Goal: Task Accomplishment & Management: Use online tool/utility

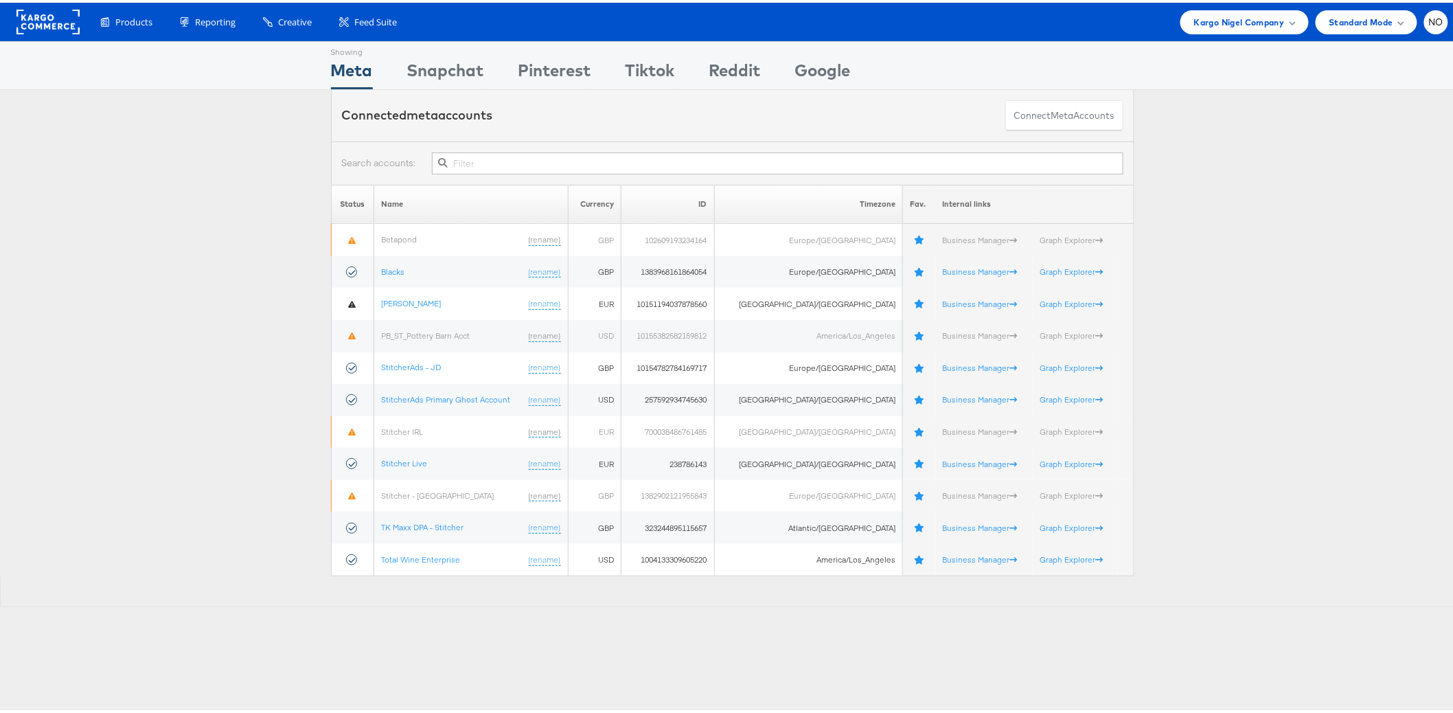
scroll to position [12, 0]
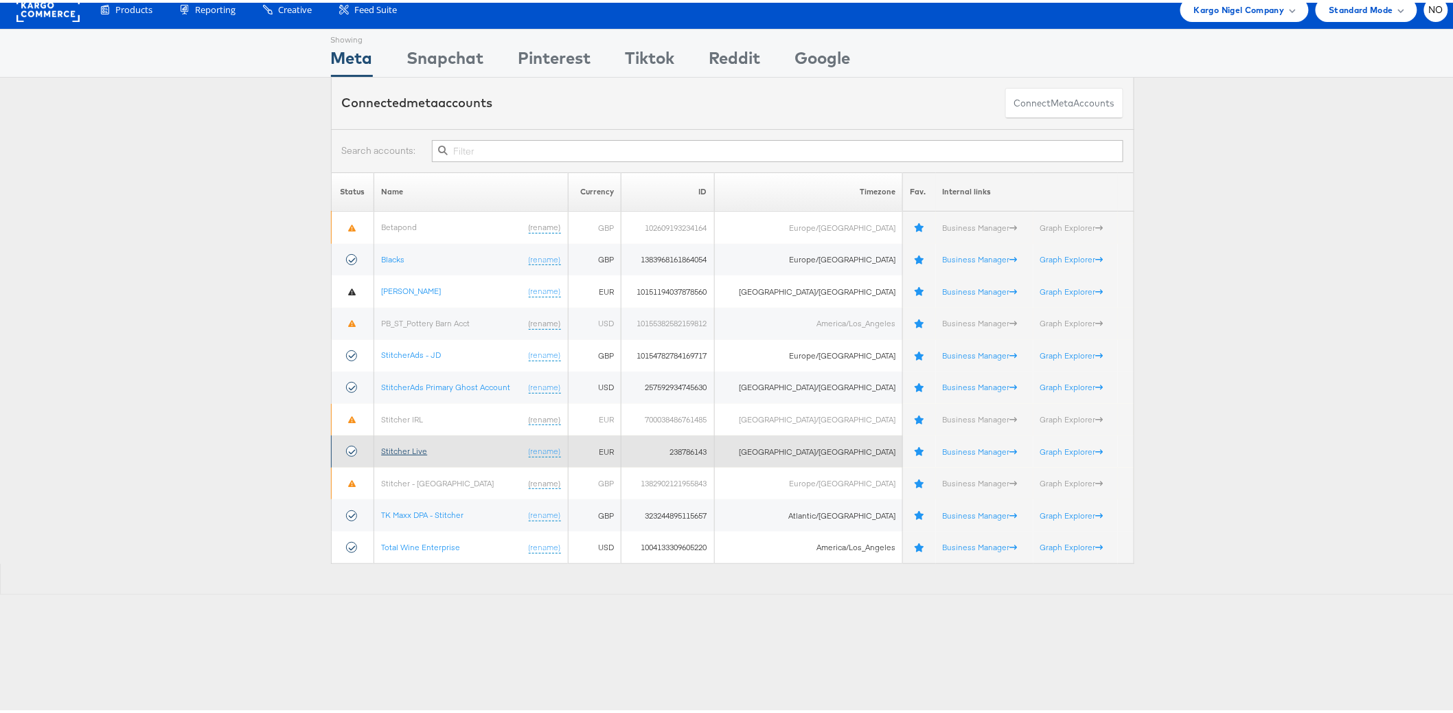
click at [393, 443] on link "Stitcher Live" at bounding box center [404, 448] width 46 height 10
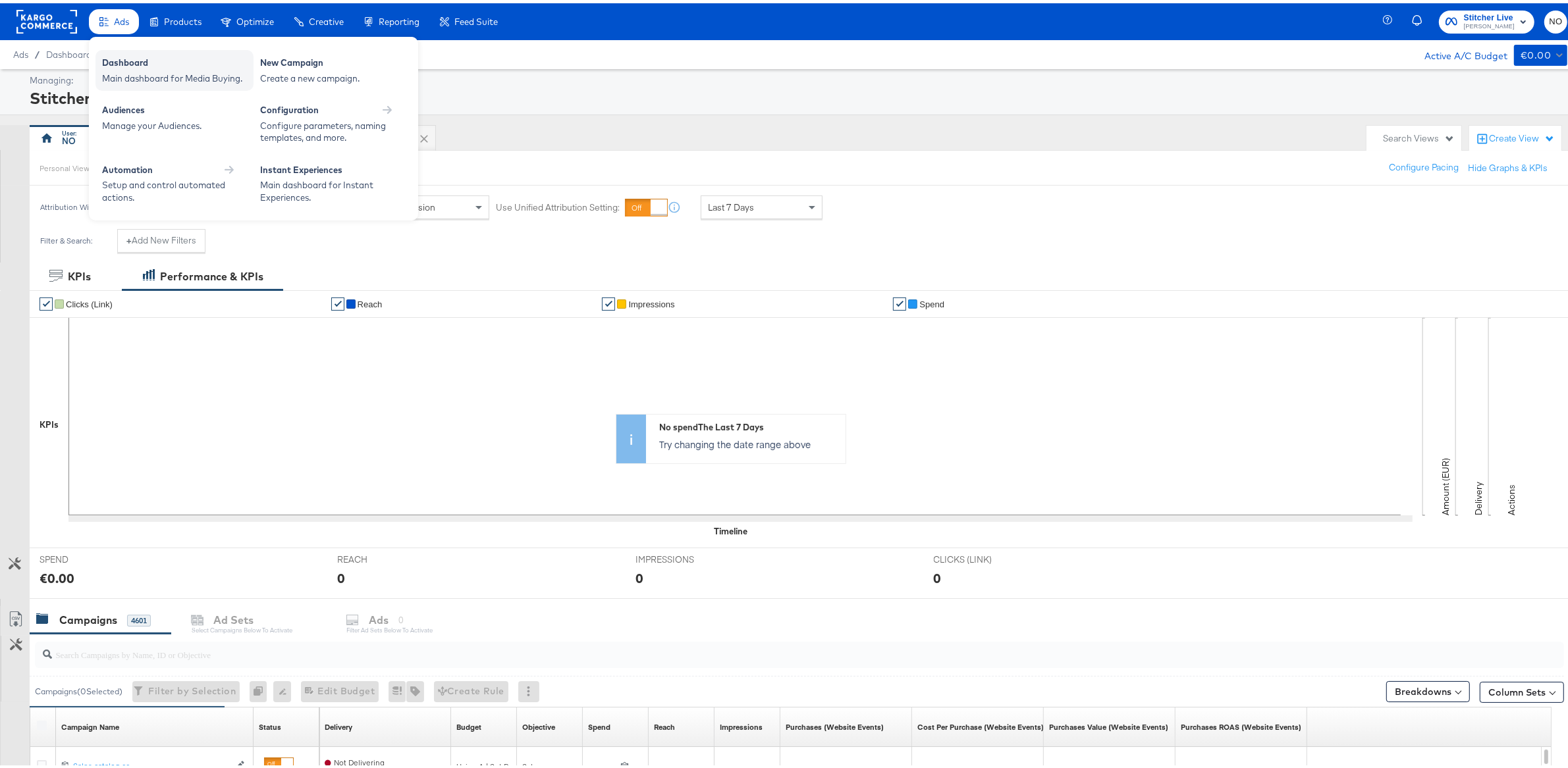
click at [130, 57] on div "Dashboard" at bounding box center [174, 61] width 145 height 15
click at [135, 122] on div "Manage your Audiences." at bounding box center [174, 123] width 145 height 12
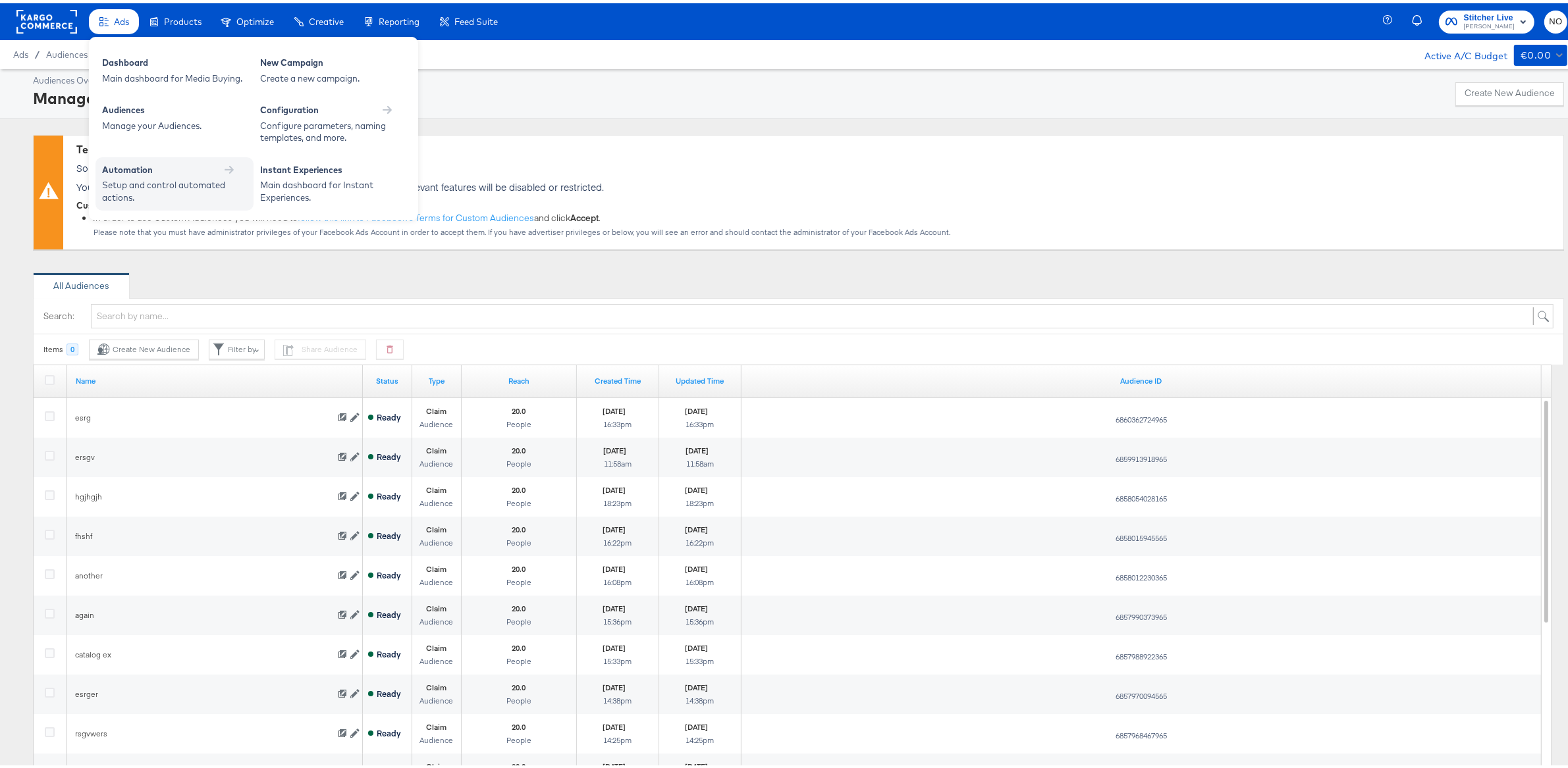
click at [134, 170] on div "Automation" at bounding box center [127, 167] width 51 height 12
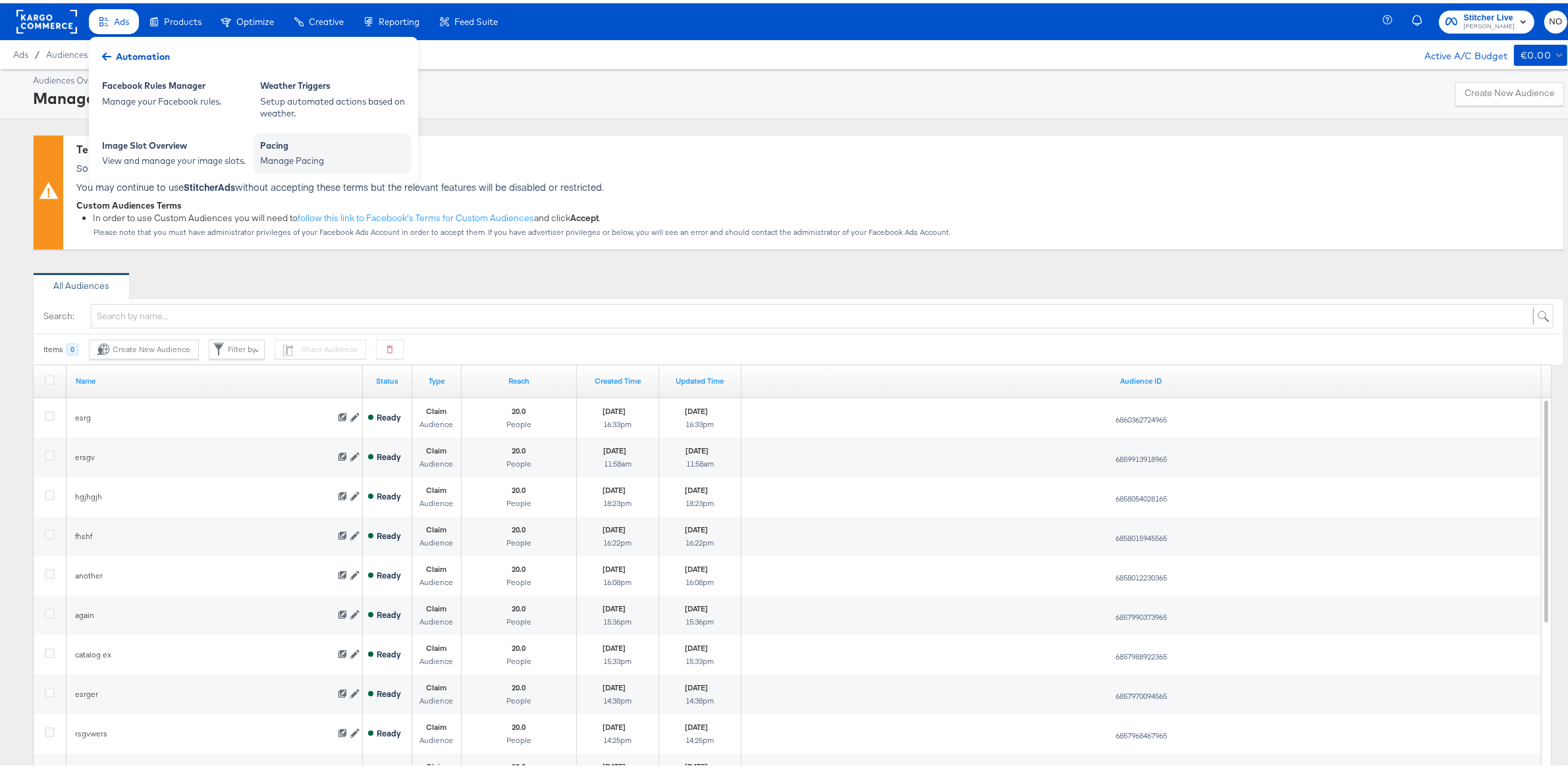
click at [294, 148] on div "Pacing" at bounding box center [332, 144] width 145 height 15
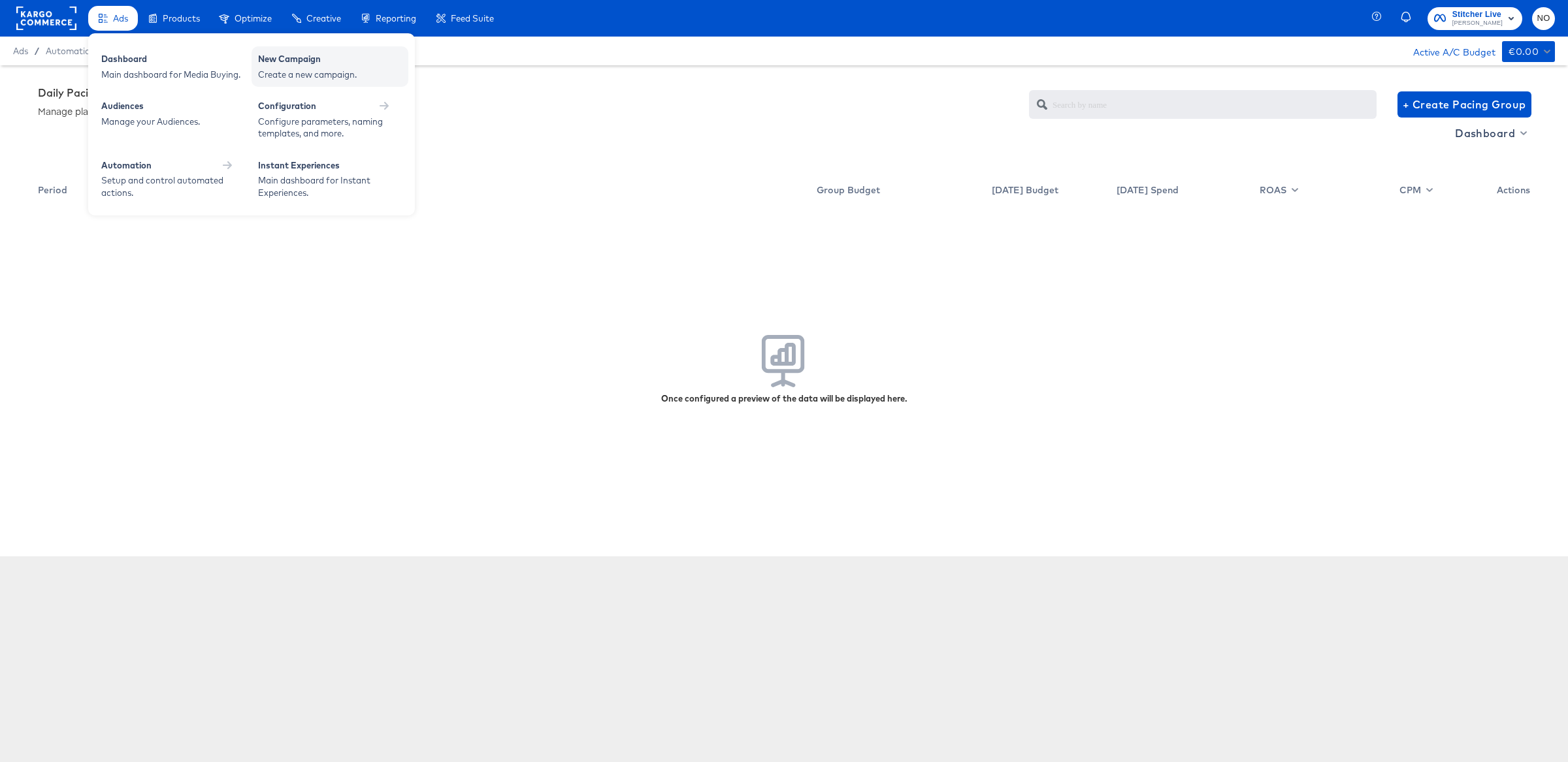
click at [286, 72] on div "Create a new campaign." at bounding box center [329, 74] width 144 height 12
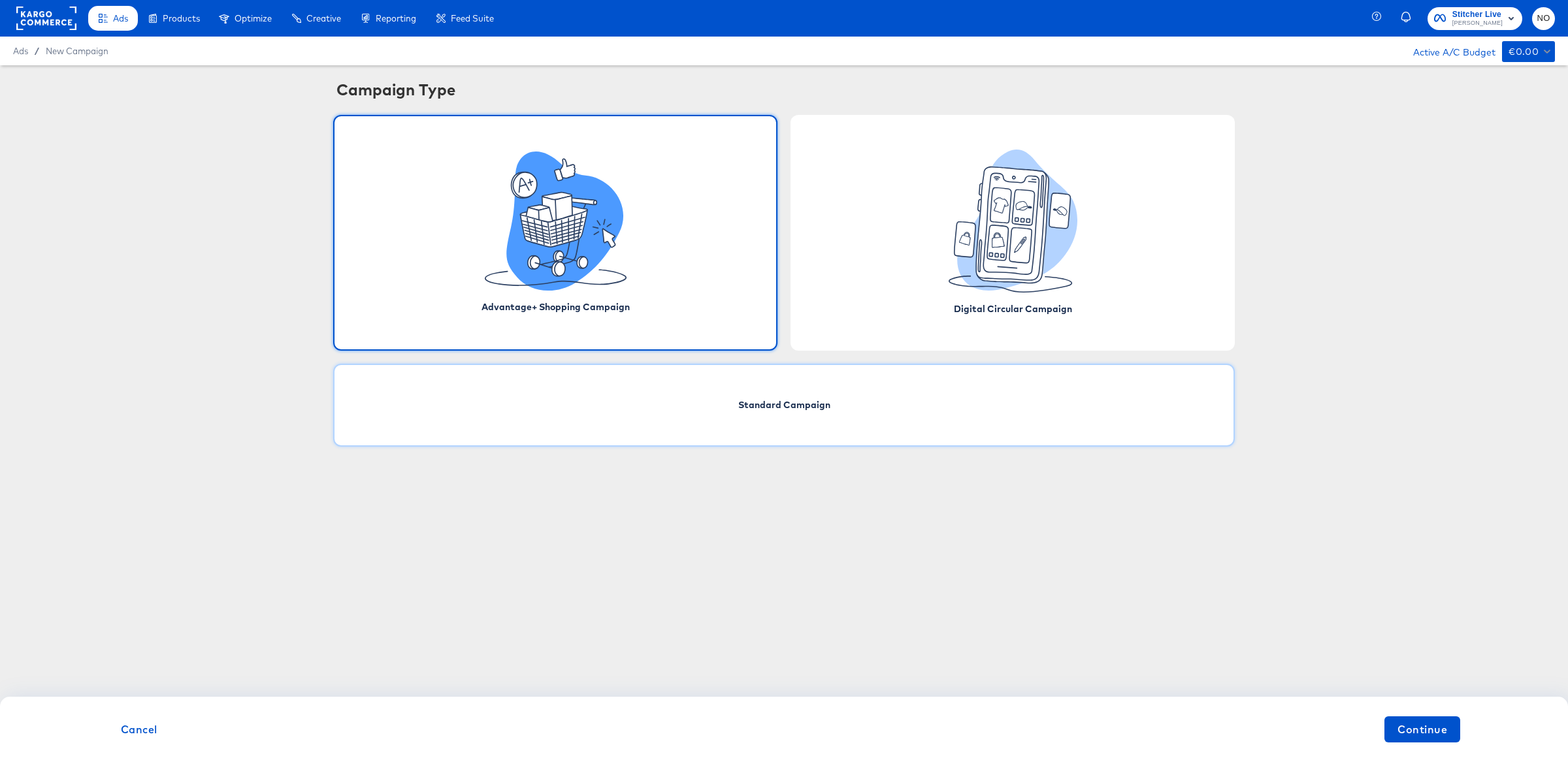
click at [706, 397] on div "Standard Campaign" at bounding box center [783, 404] width 901 height 83
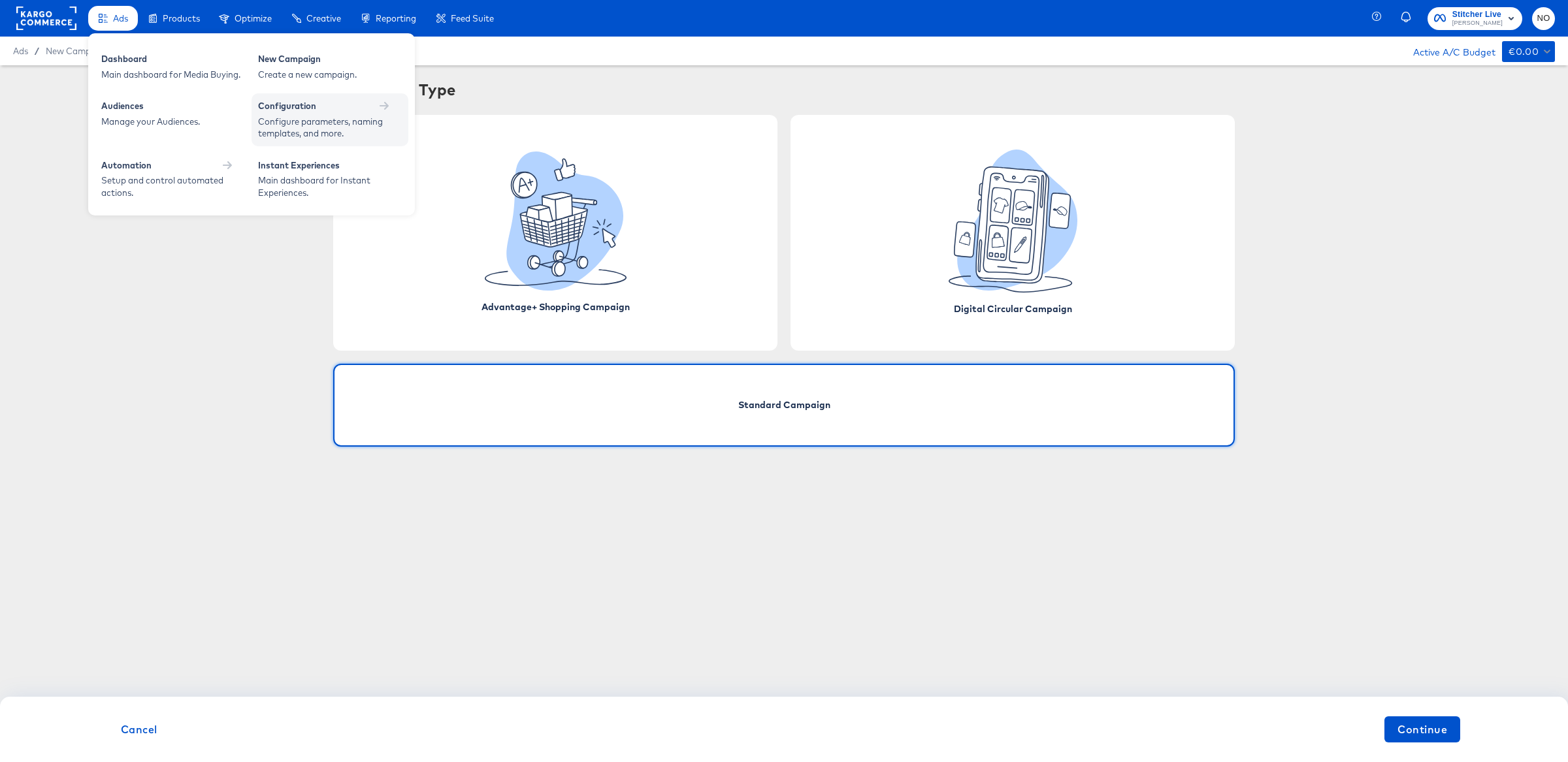
click at [284, 120] on div "Configure parameters, naming templates, and more." at bounding box center [323, 127] width 130 height 24
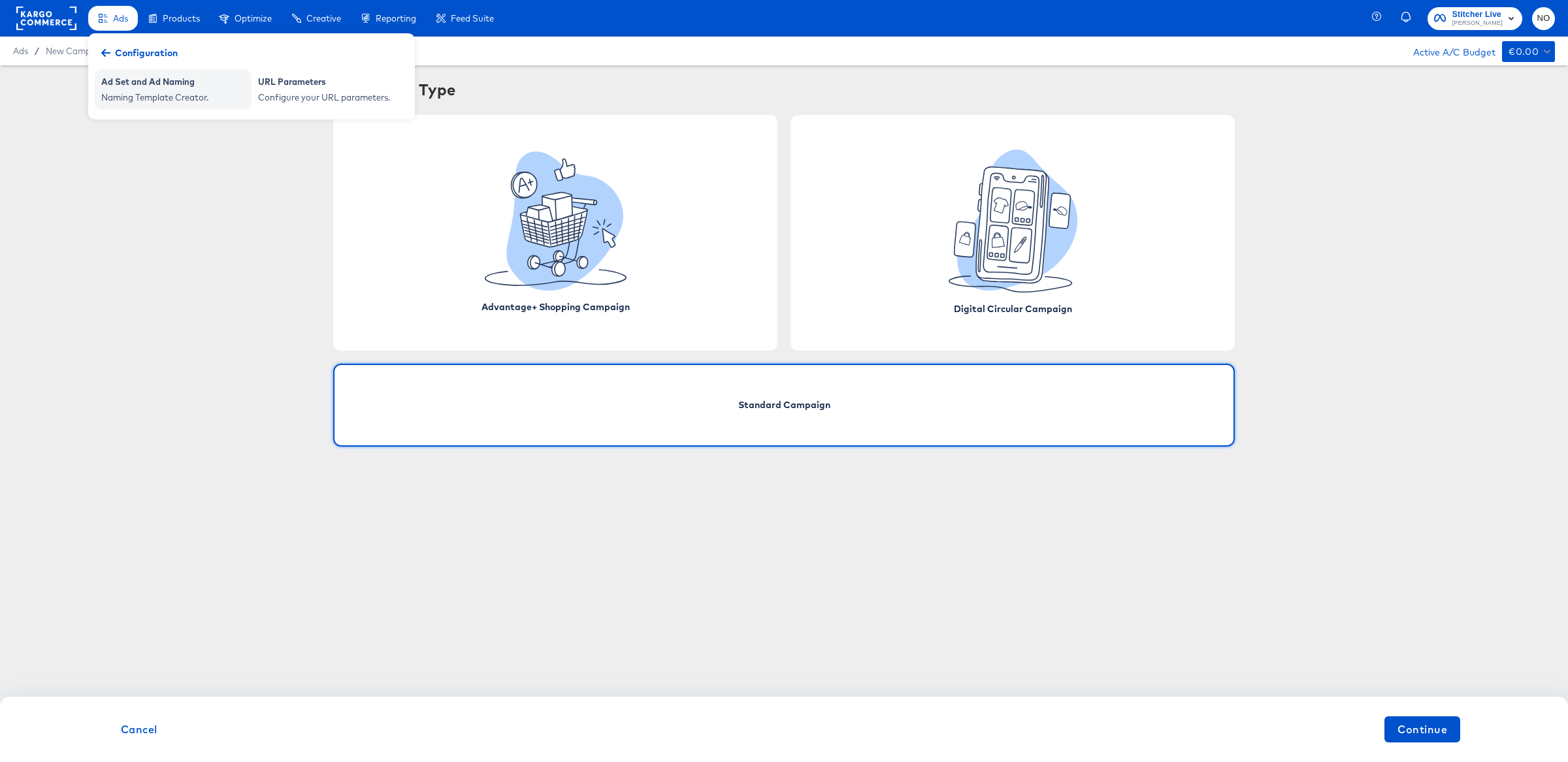
click at [184, 85] on div "Ad Set and Ad Naming" at bounding box center [172, 84] width 144 height 15
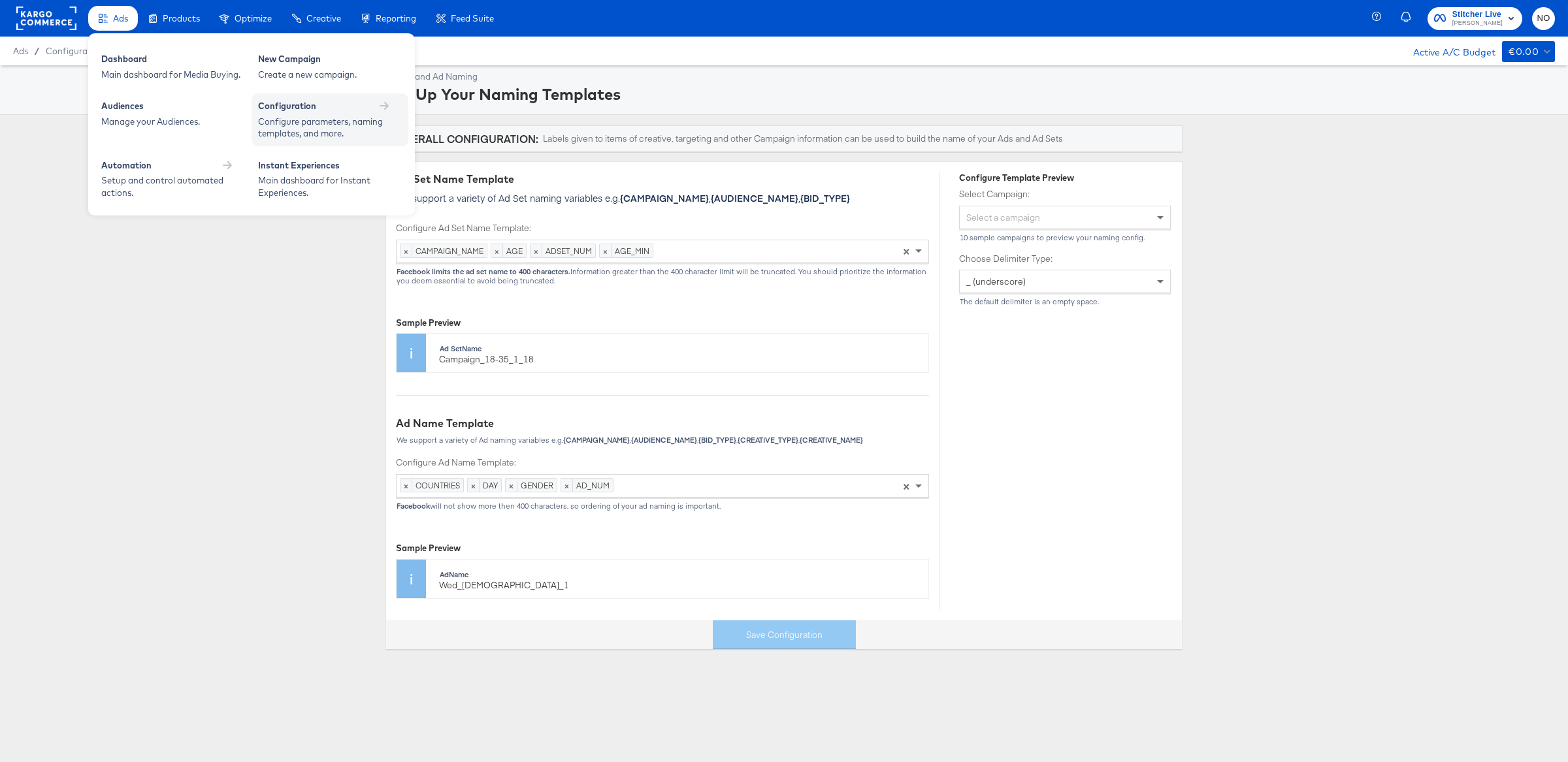
click at [293, 107] on div "Configuration" at bounding box center [286, 106] width 58 height 12
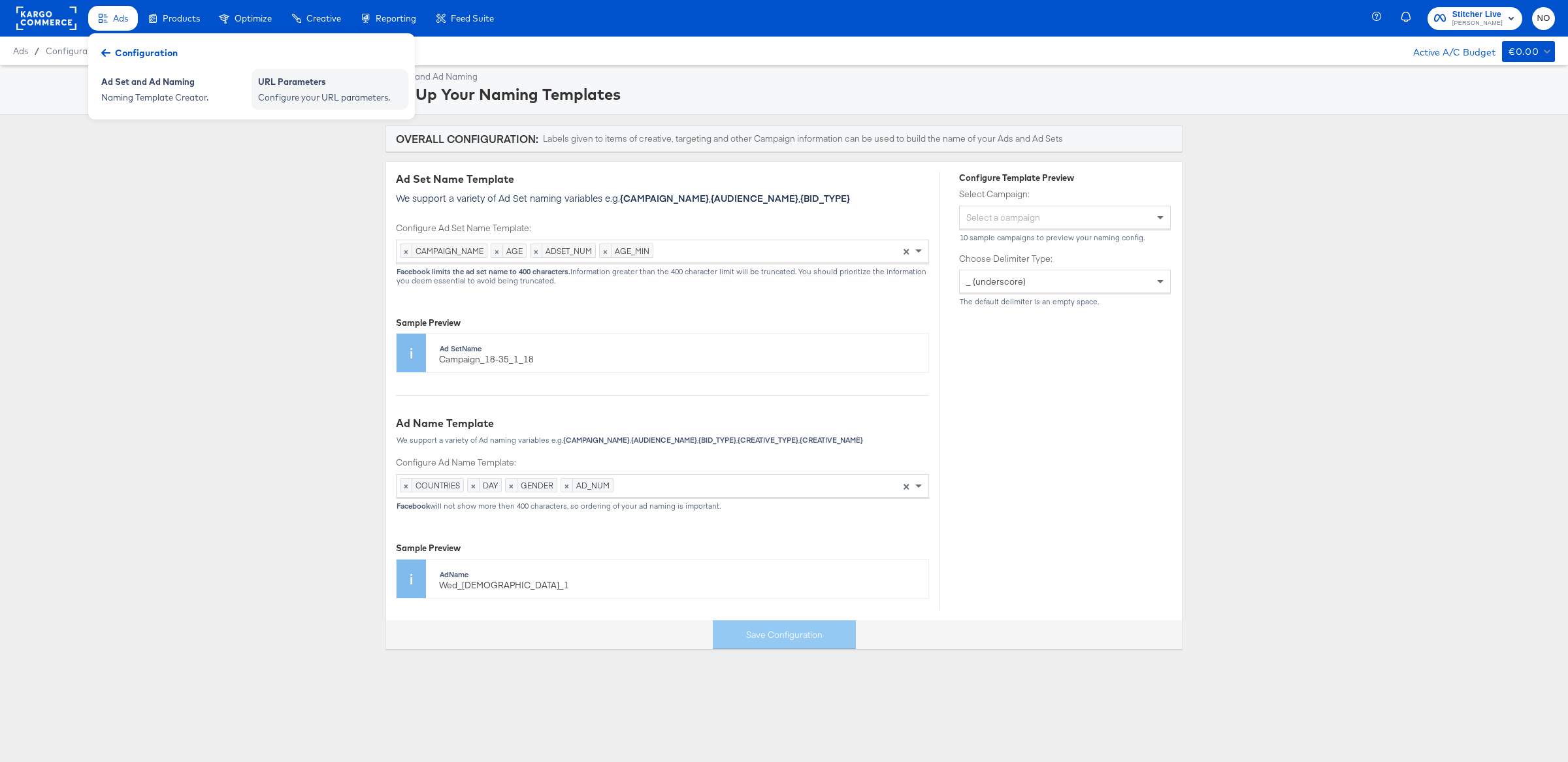
click at [293, 88] on div "URL Parameters" at bounding box center [329, 84] width 144 height 15
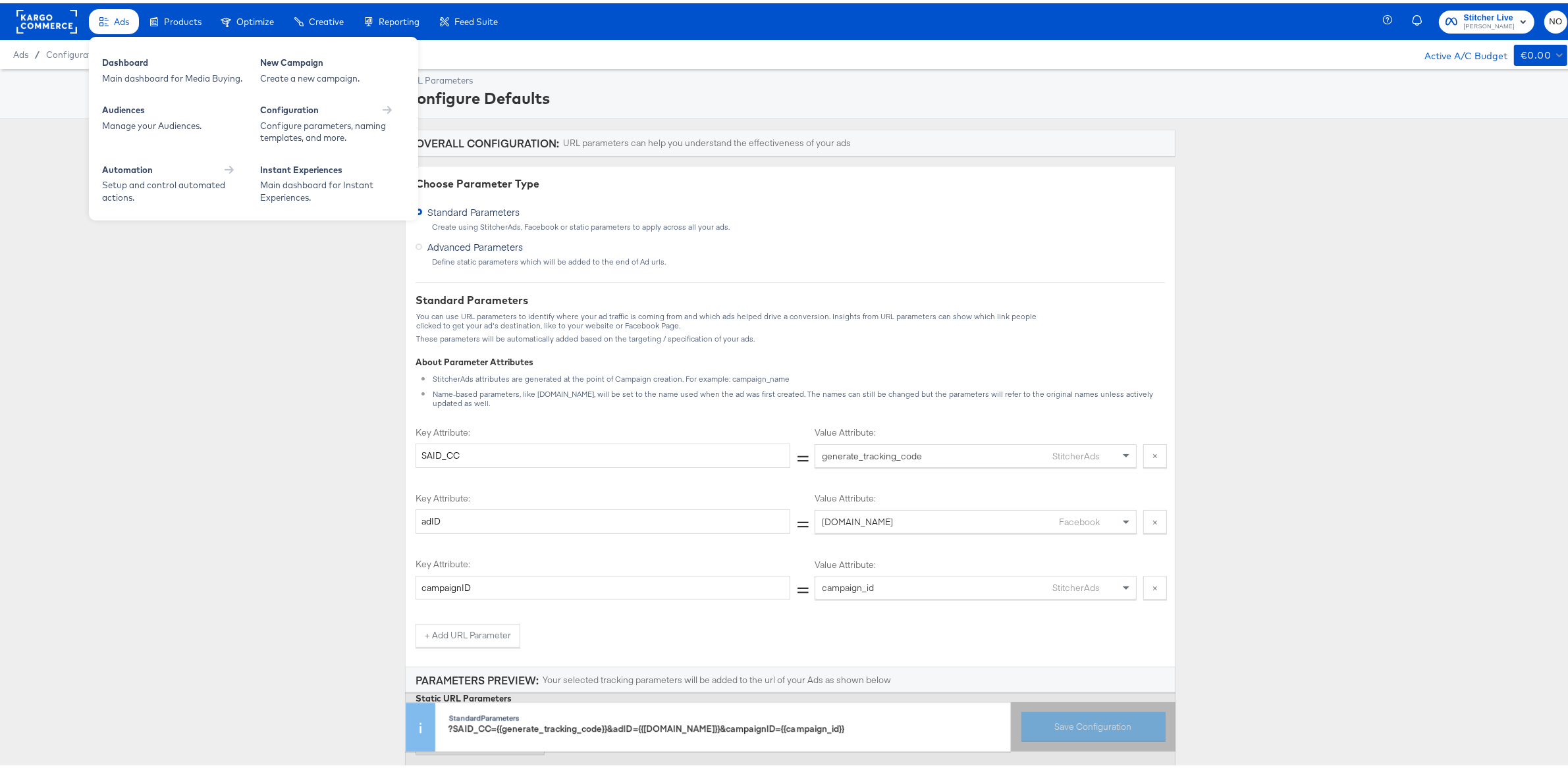
click at [117, 19] on span "Ads" at bounding box center [122, 18] width 15 height 11
click at [150, 179] on div "Setup and control automated actions." at bounding box center [167, 187] width 131 height 24
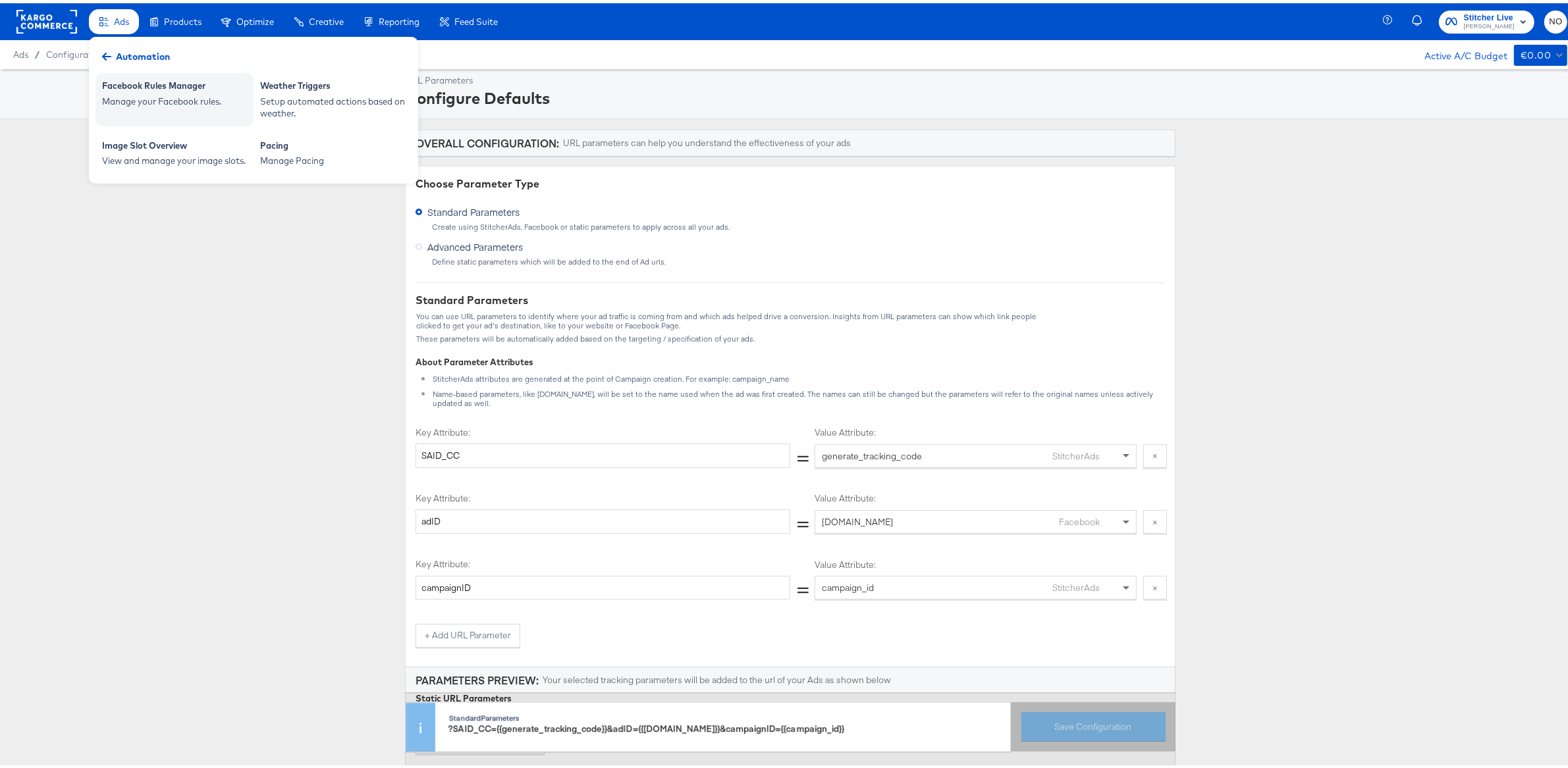
click at [134, 94] on div "Manage your Facebook rules." at bounding box center [174, 98] width 145 height 12
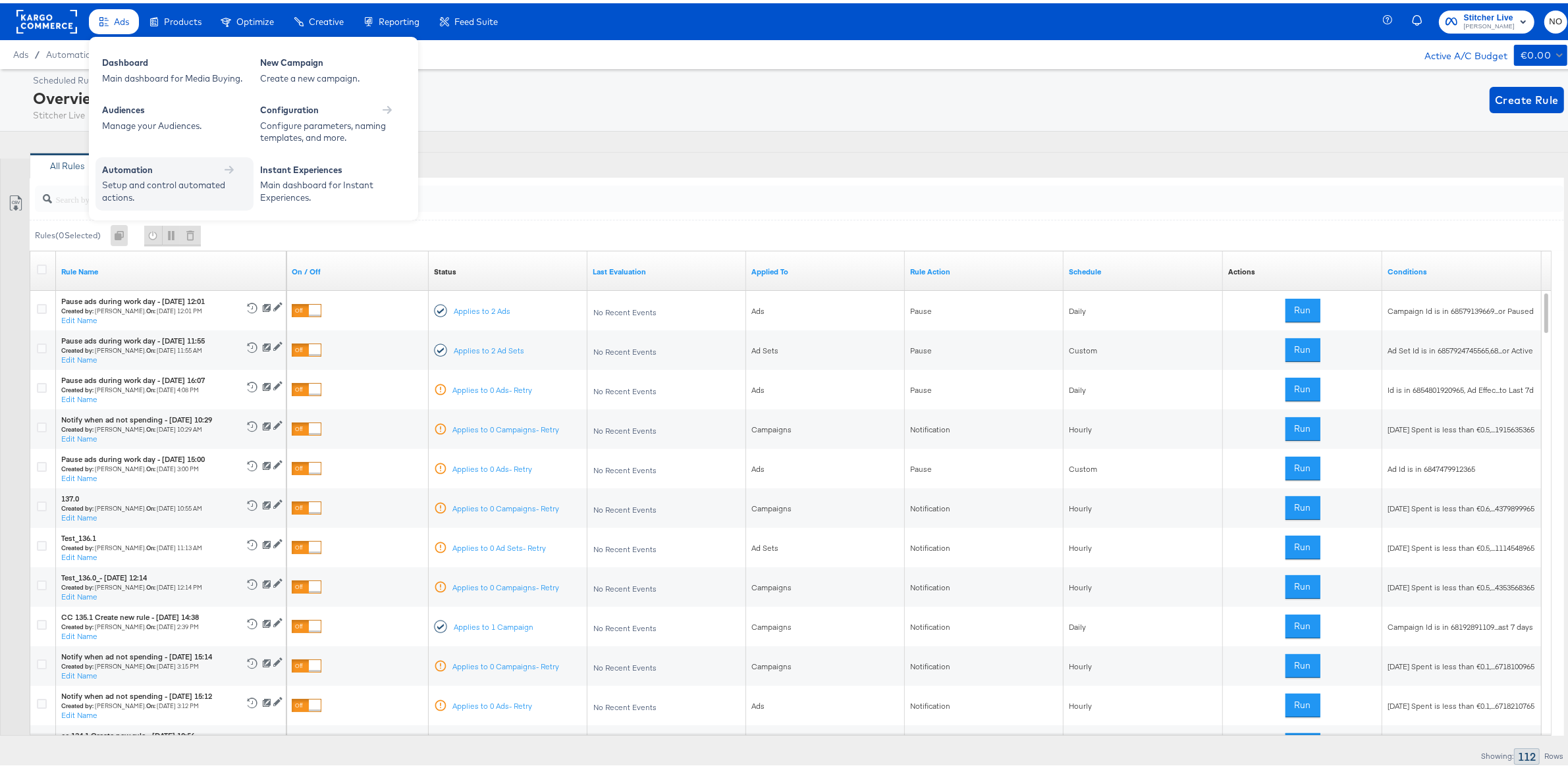
click at [160, 162] on div "Automation" at bounding box center [174, 167] width 145 height 12
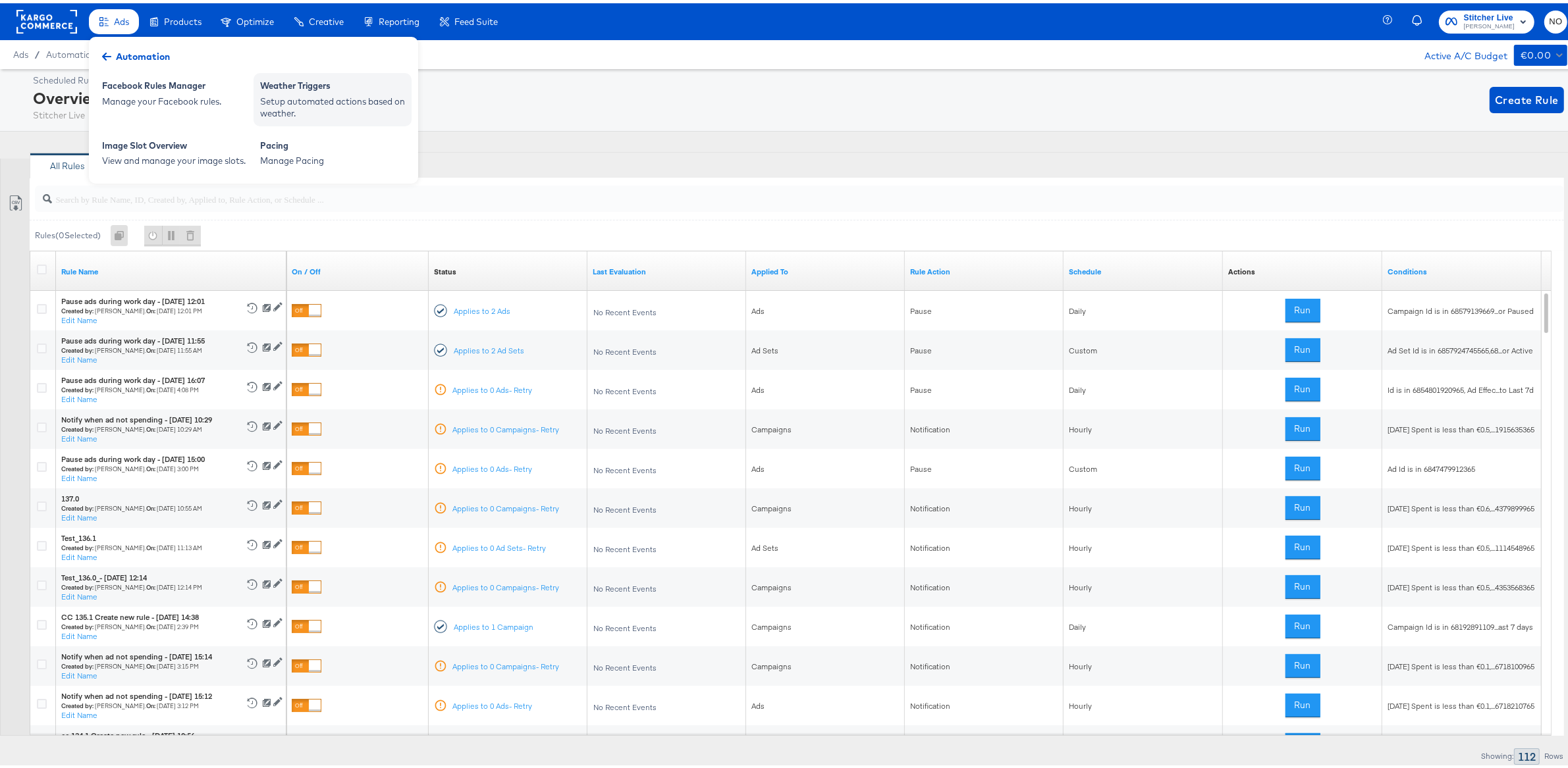
click at [282, 100] on div "Setup automated actions based on weather." at bounding box center [332, 104] width 145 height 24
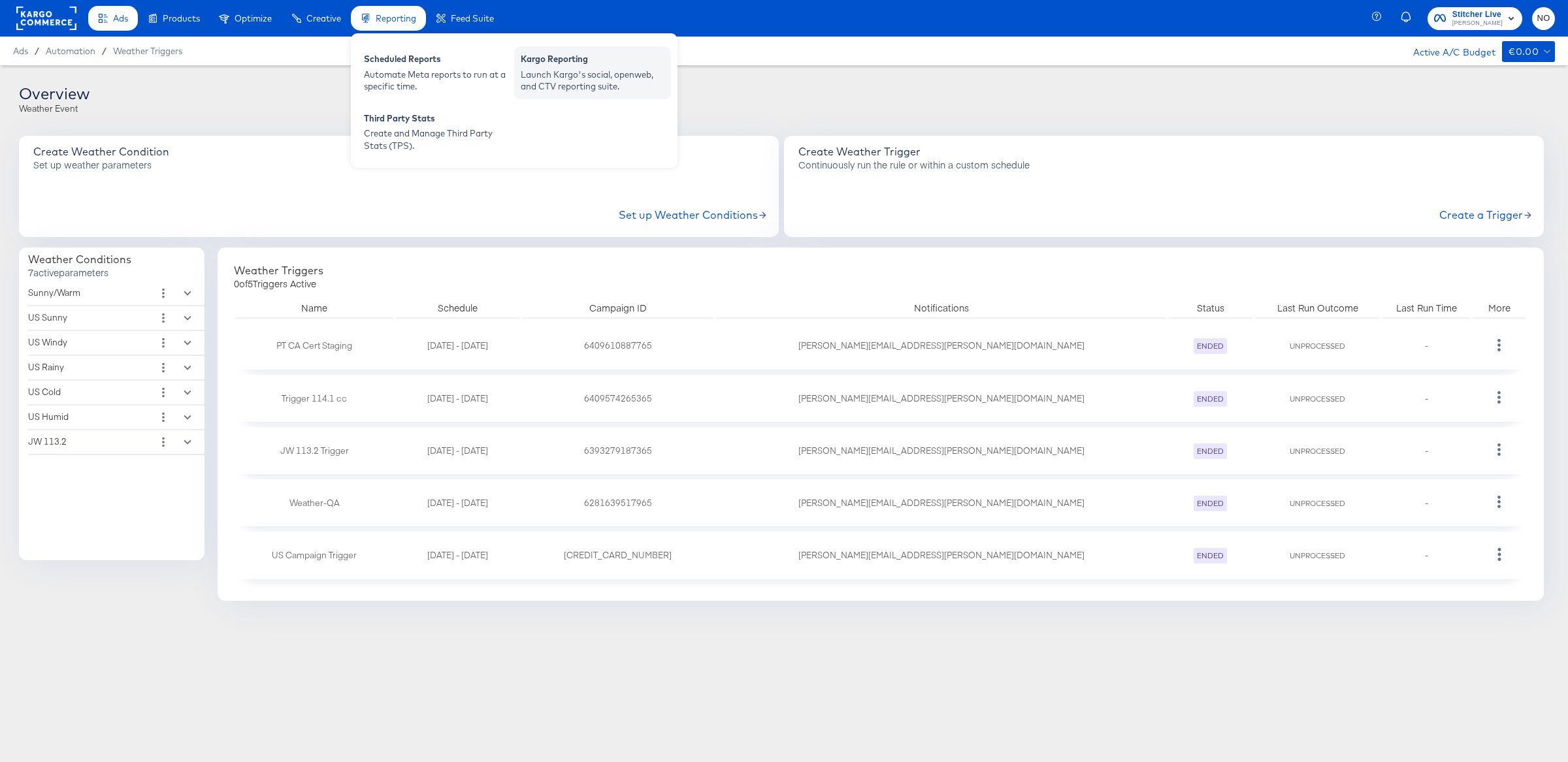
click at [559, 57] on div "Kargo Reporting" at bounding box center [592, 61] width 144 height 15
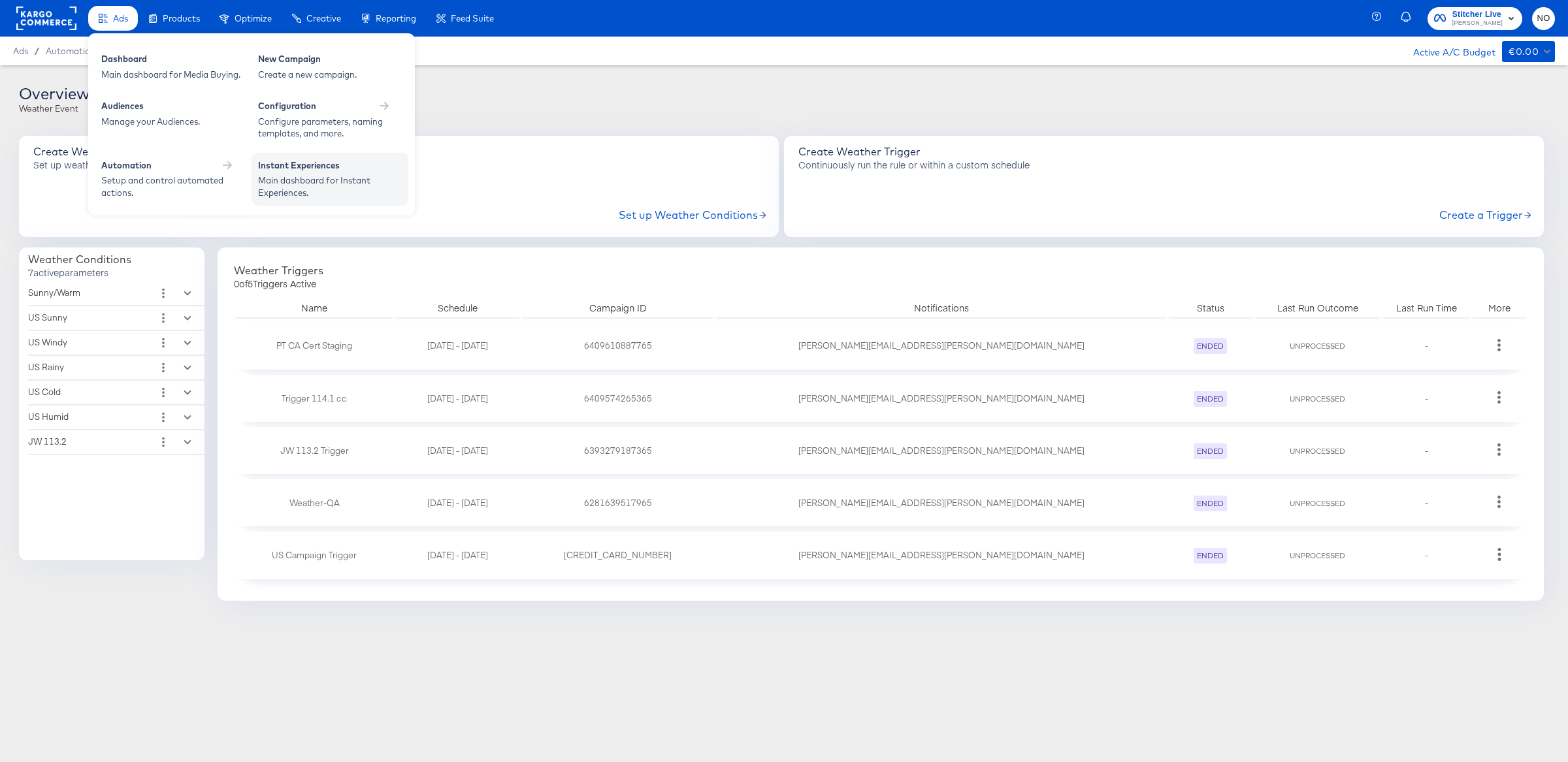
click at [297, 166] on div "Instant Experiences" at bounding box center [329, 167] width 144 height 15
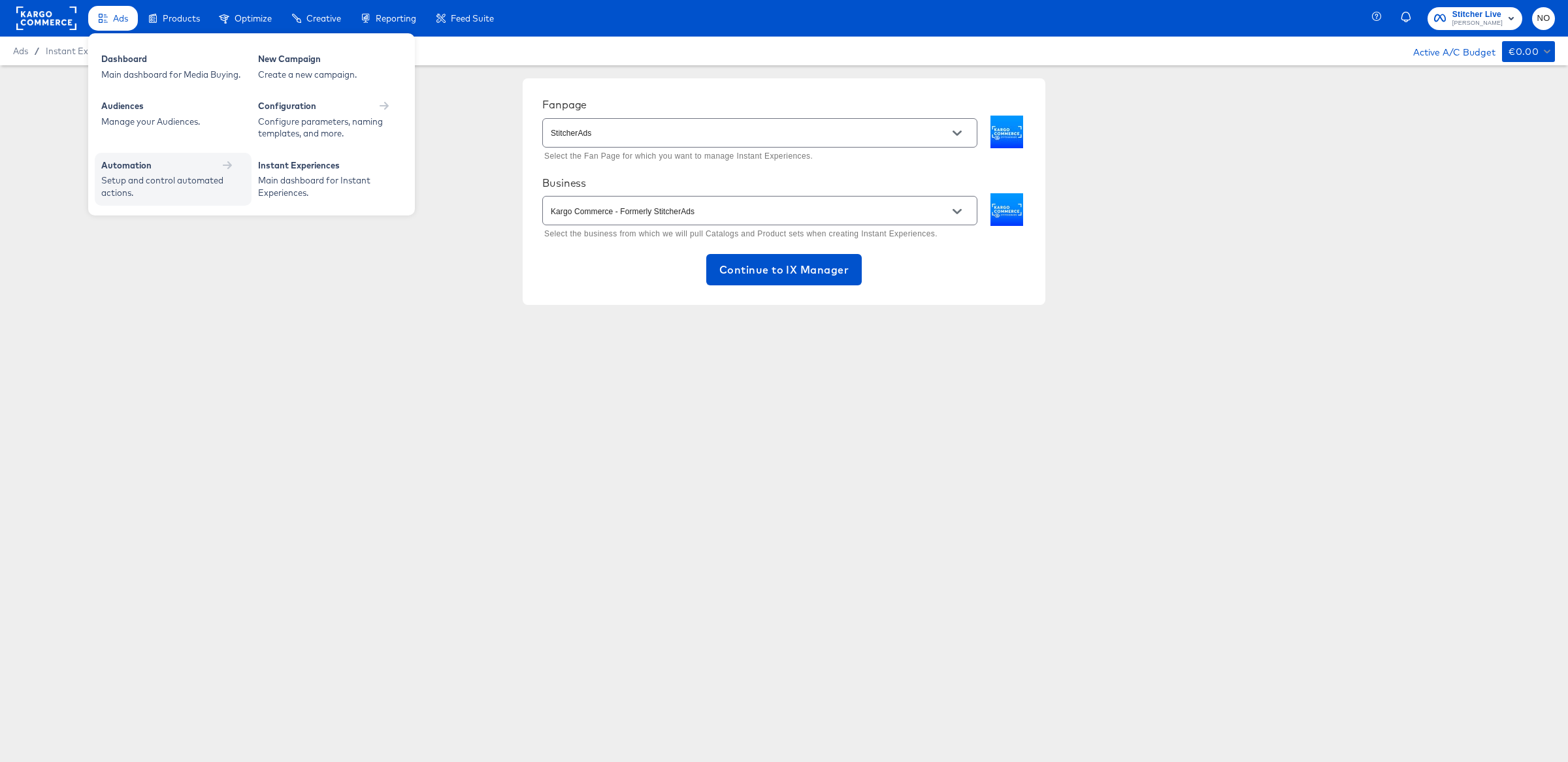
click at [134, 164] on div "Automation" at bounding box center [126, 166] width 50 height 12
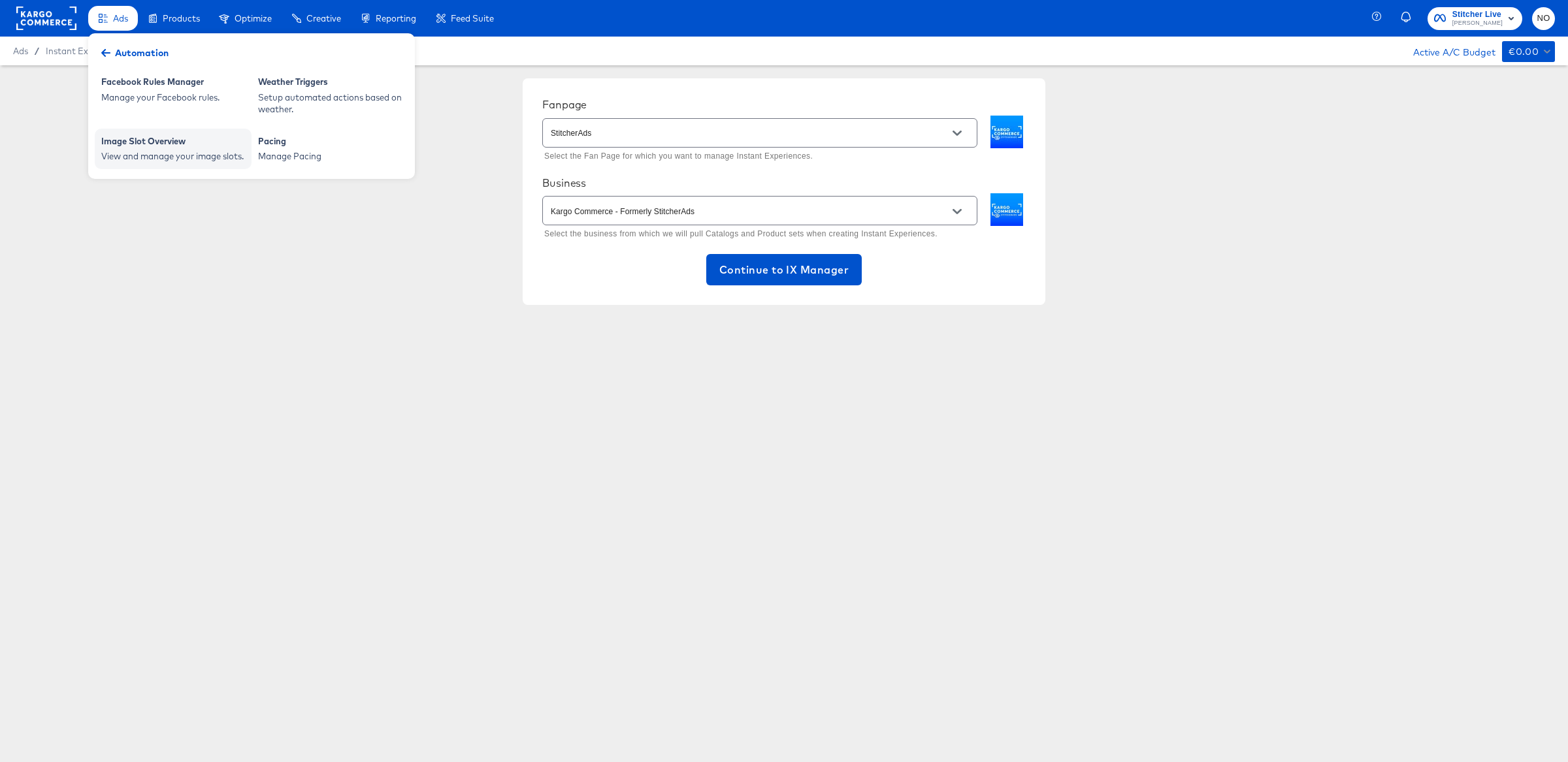
click at [148, 146] on div "Image Slot Overview" at bounding box center [172, 143] width 144 height 15
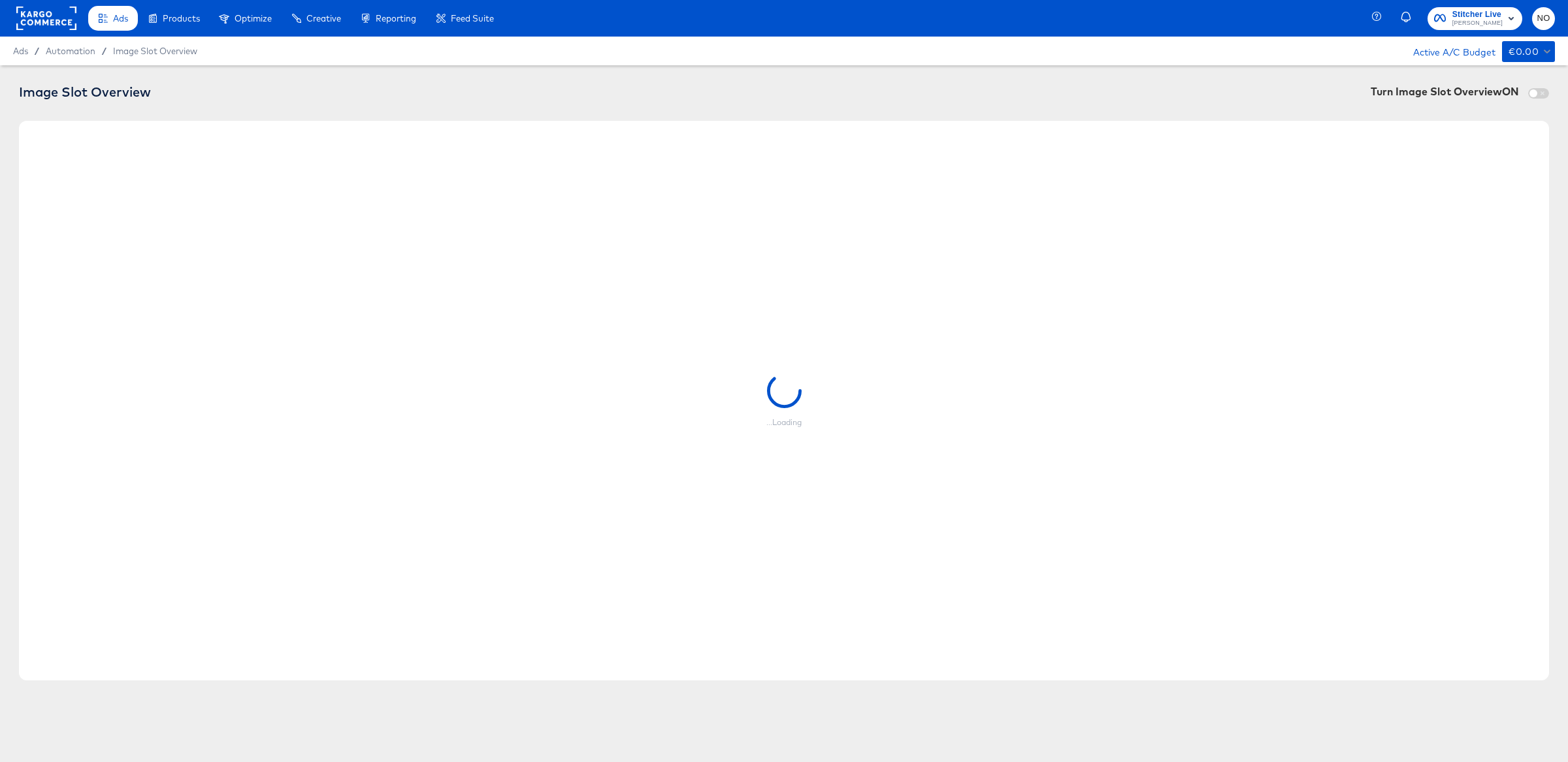
checkbox input "true"
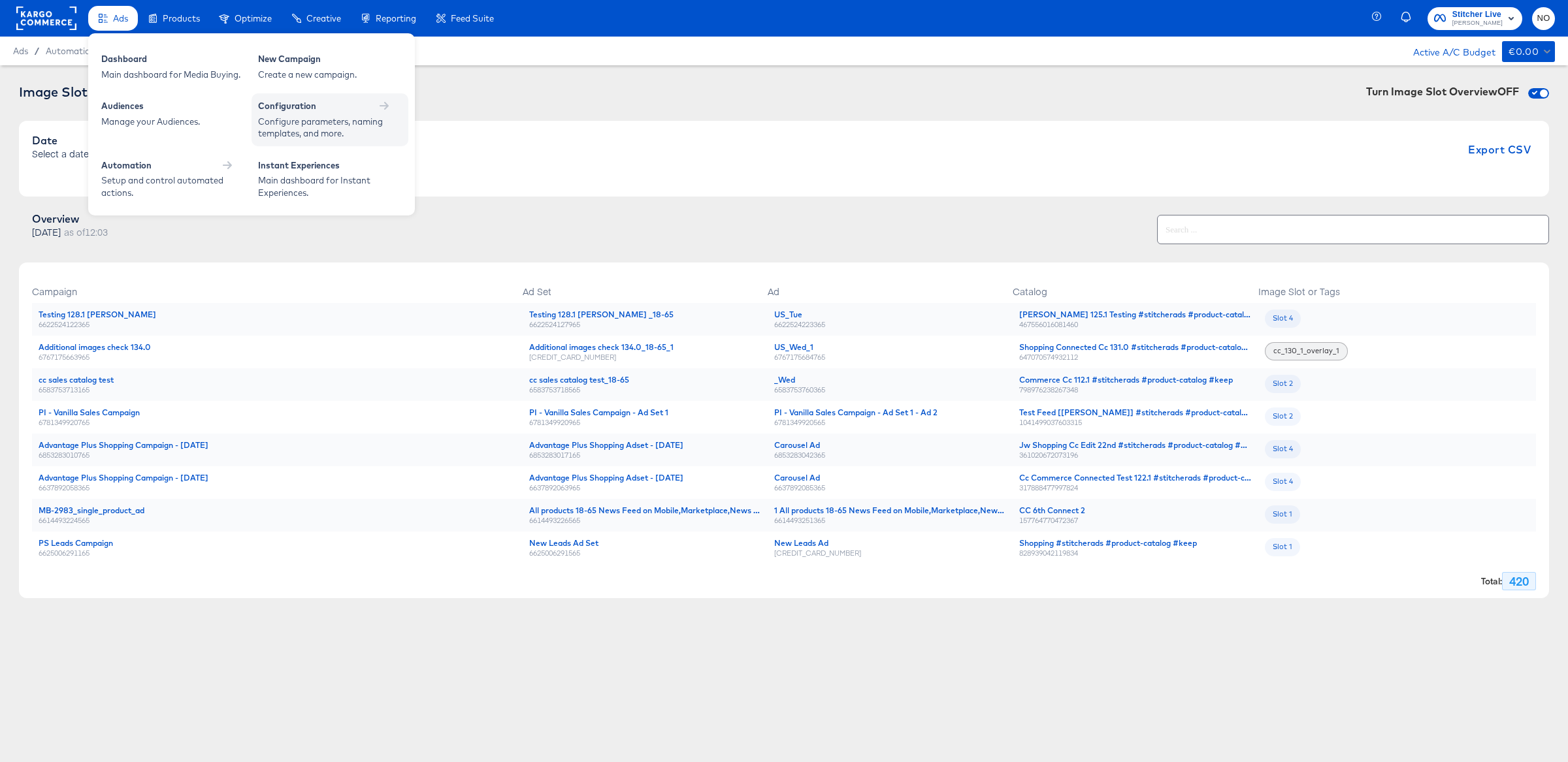
click at [314, 107] on div "Configuration" at bounding box center [286, 106] width 58 height 12
click at [258, 18] on span "Optimize" at bounding box center [252, 18] width 37 height 10
click at [262, 65] on div "Test and Learn" at bounding box center [291, 61] width 137 height 15
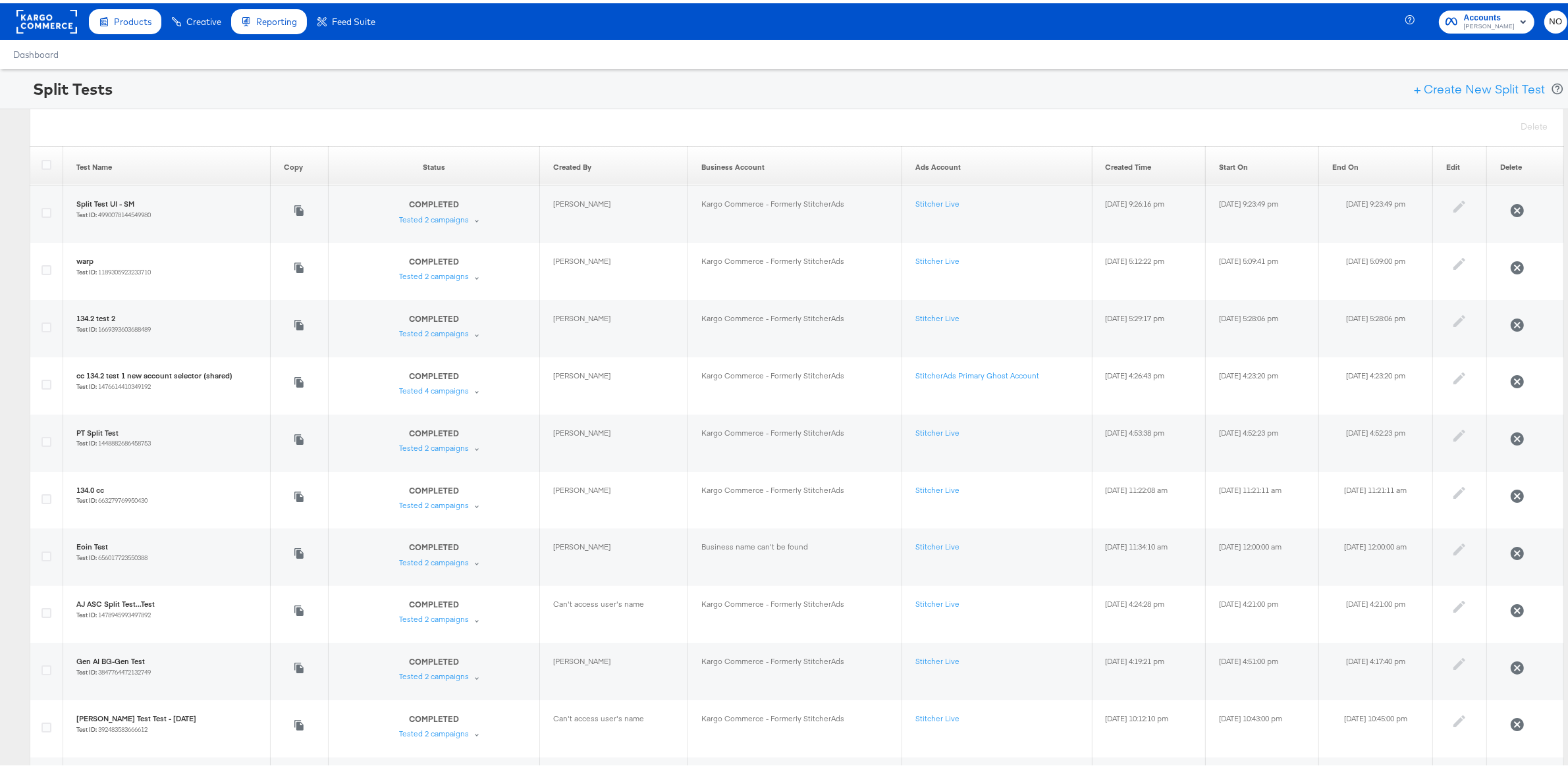
click at [49, 24] on rect at bounding box center [46, 18] width 60 height 24
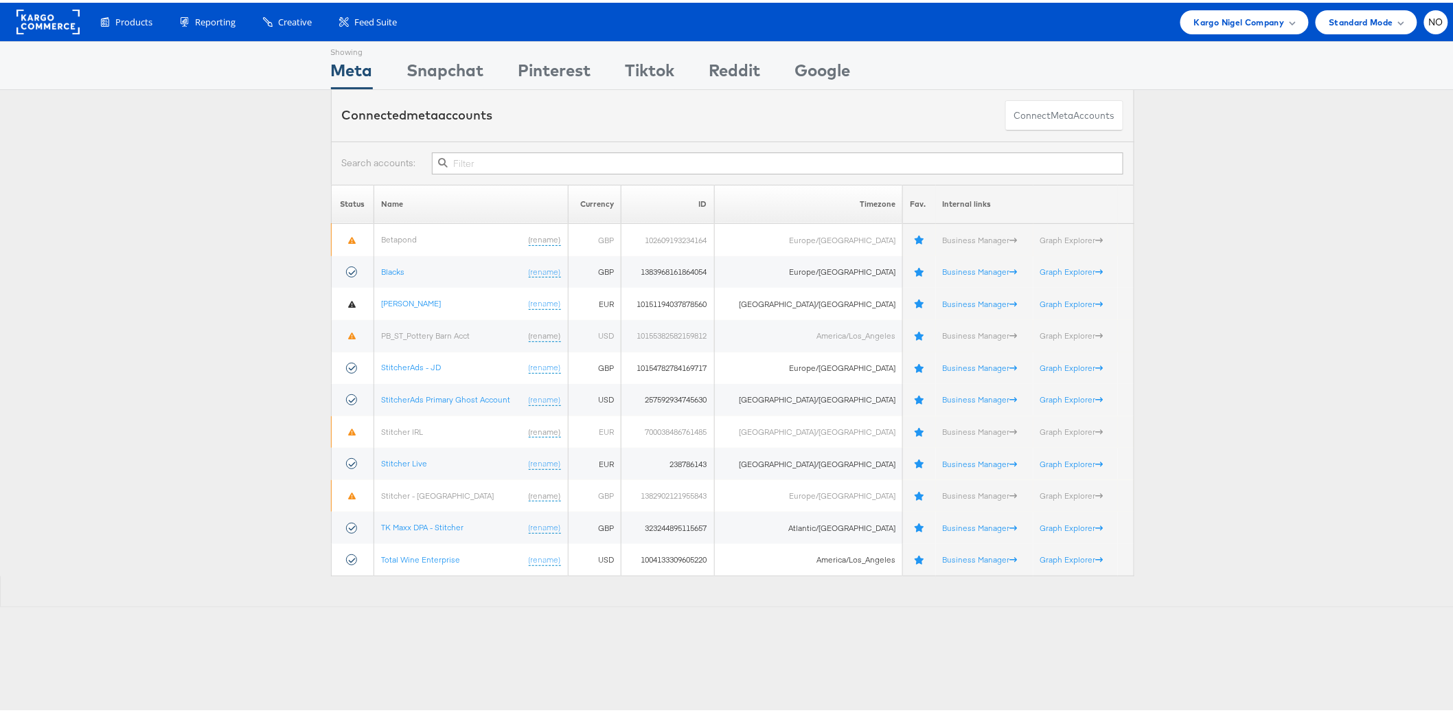
scroll to position [12, 0]
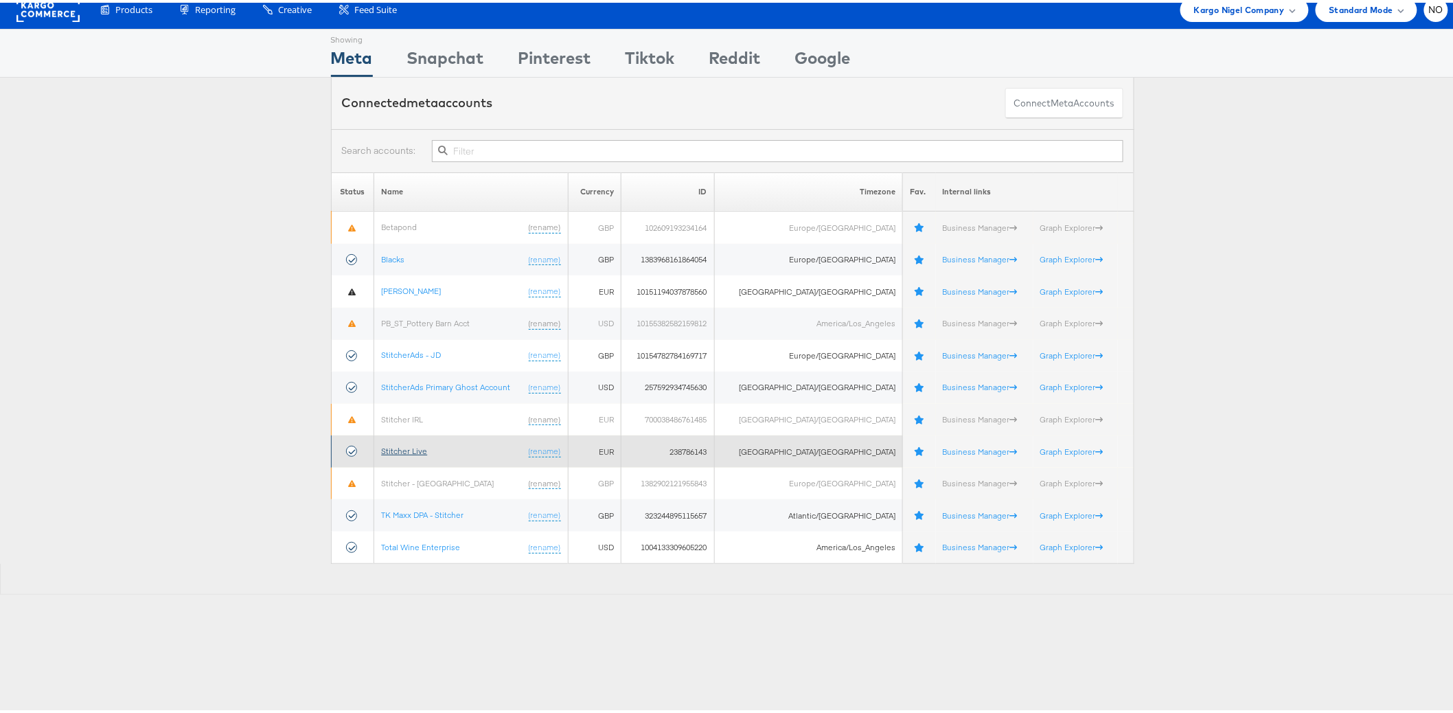
click at [393, 446] on link "Stitcher Live" at bounding box center [404, 448] width 46 height 10
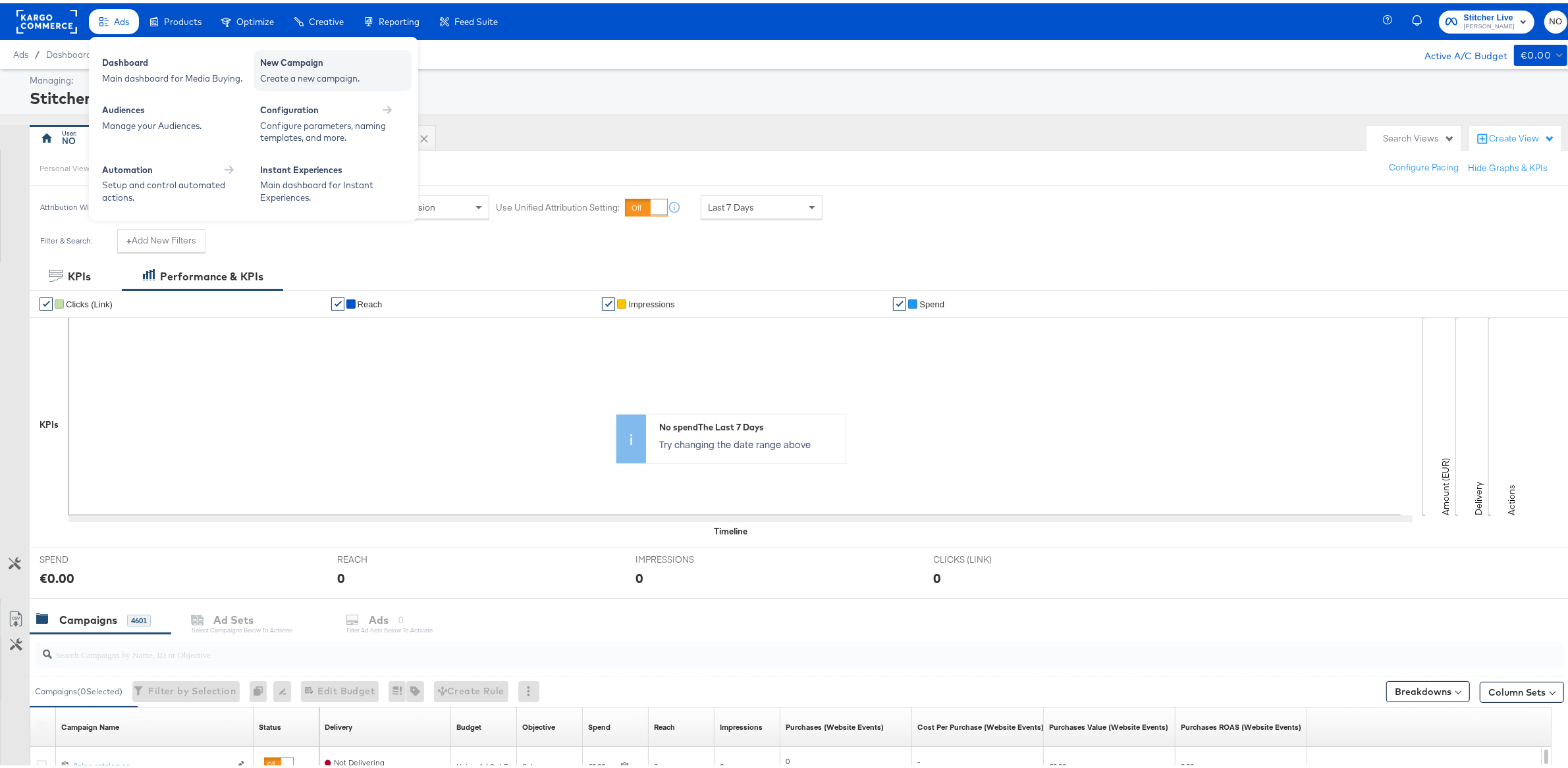
click at [274, 59] on div "New Campaign" at bounding box center [332, 61] width 145 height 15
